Goal: Information Seeking & Learning: Learn about a topic

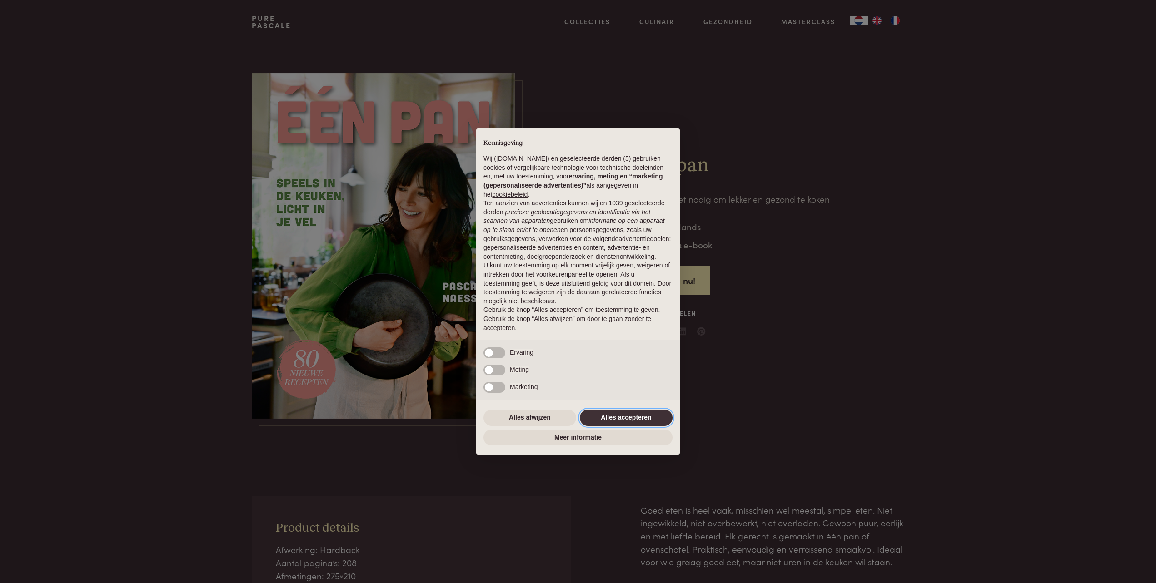
click at [628, 416] on button "Alles accepteren" at bounding box center [626, 418] width 93 height 16
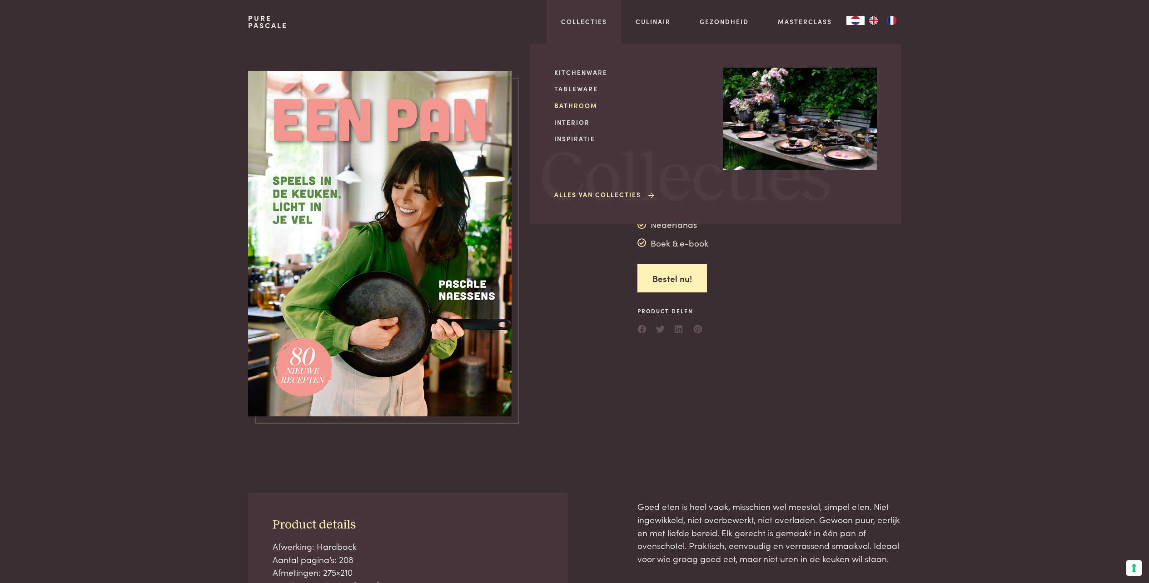
scroll to position [2, 0]
click at [589, 105] on link "Bathroom" at bounding box center [631, 106] width 154 height 10
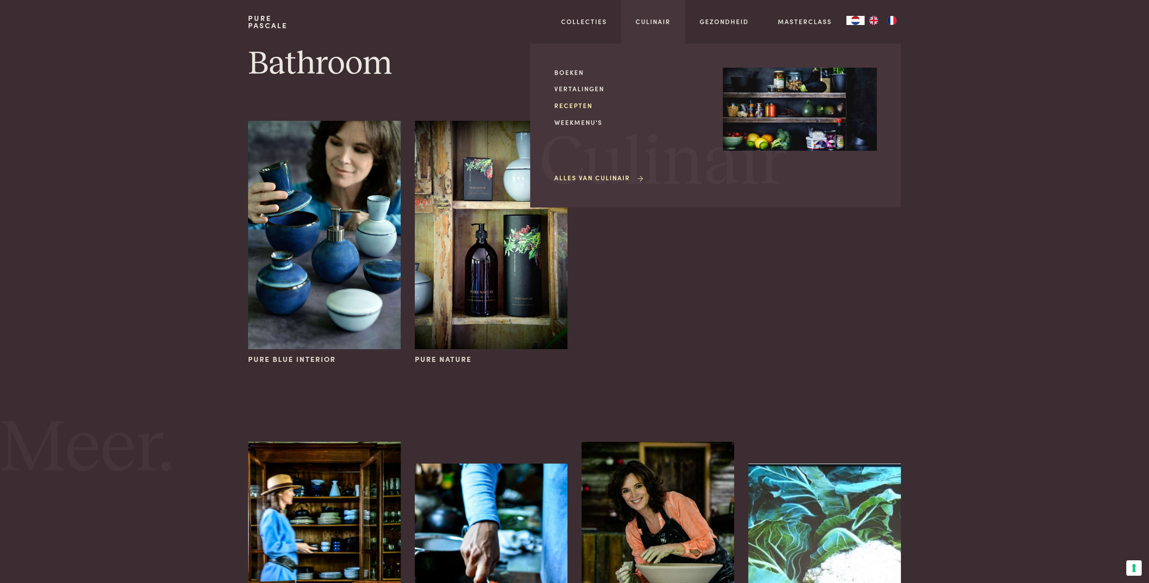
click at [568, 102] on link "Recepten" at bounding box center [631, 106] width 154 height 10
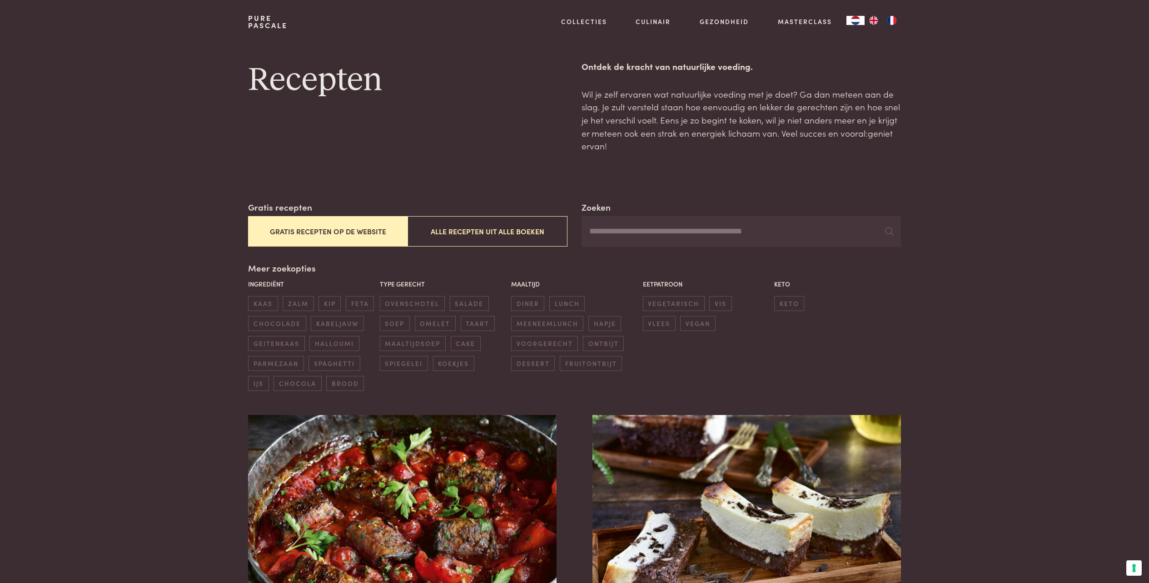
scroll to position [9, 0]
click at [498, 226] on button "Alle recepten uit alle boeken" at bounding box center [486, 230] width 159 height 30
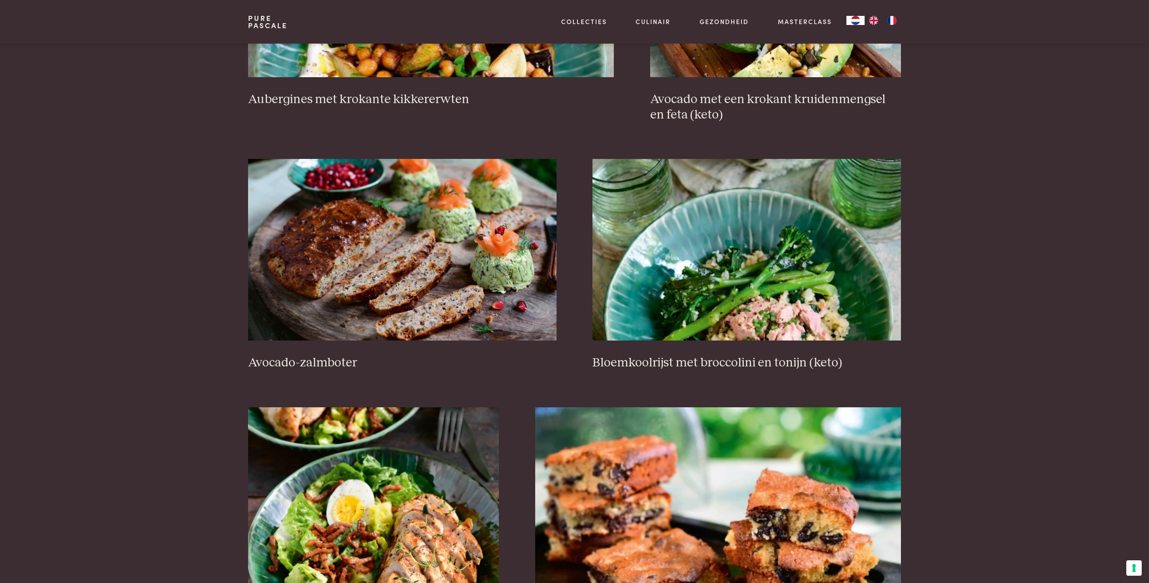
scroll to position [1039, 0]
click at [403, 244] on img at bounding box center [402, 250] width 308 height 182
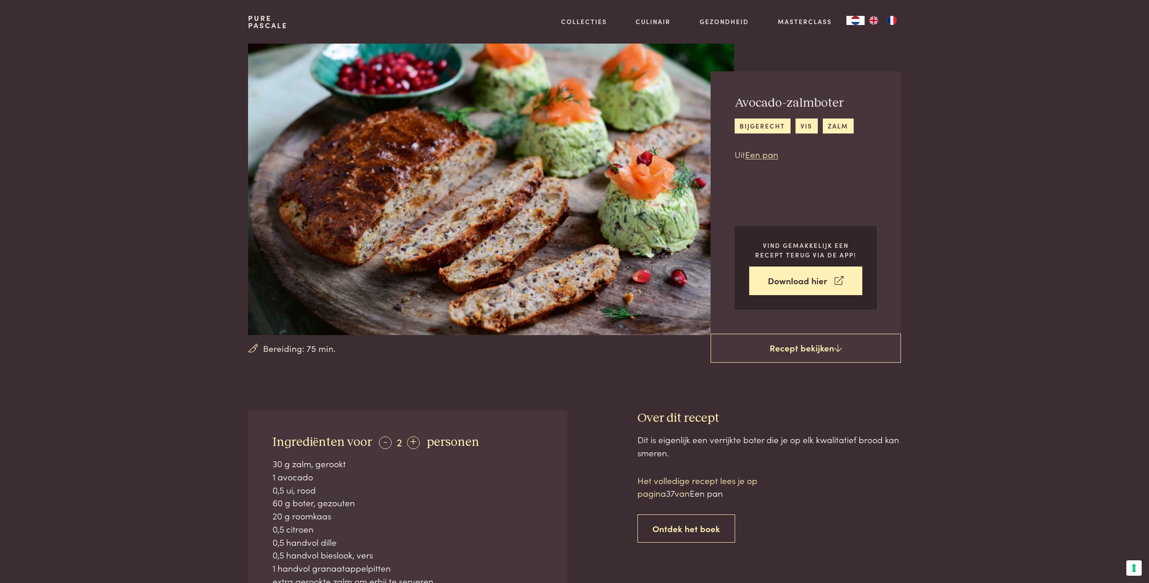
click at [403, 244] on img at bounding box center [491, 190] width 486 height 292
click at [831, 347] on link "Recept bekijken" at bounding box center [805, 348] width 190 height 29
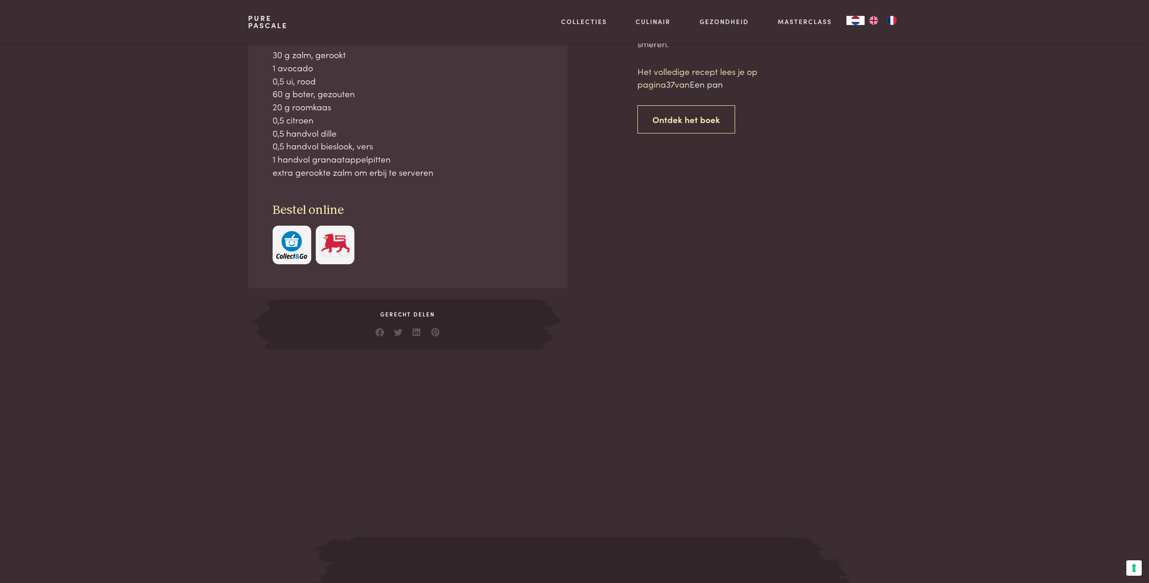
scroll to position [410, 0]
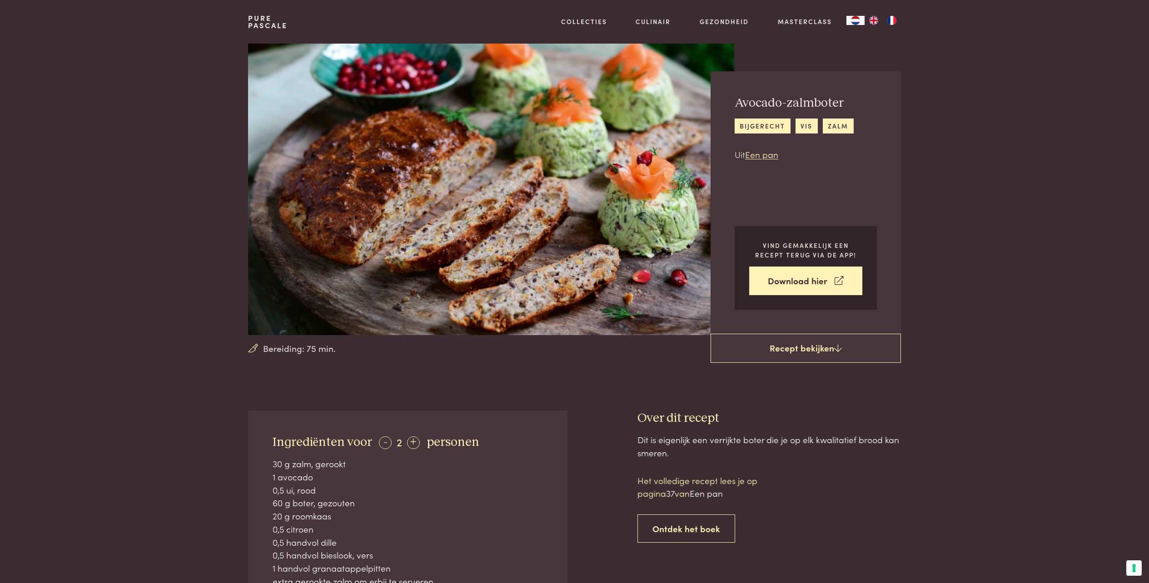
click at [352, 198] on img at bounding box center [491, 190] width 486 height 292
